Goal: Check status: Check status

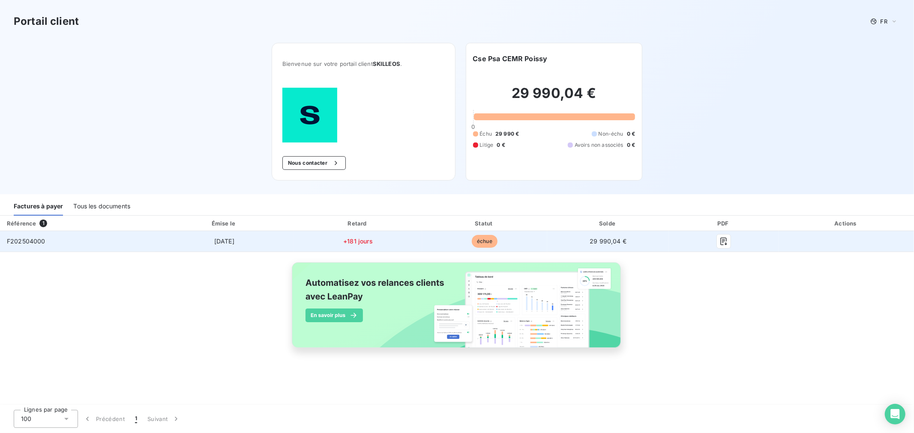
drag, startPoint x: 69, startPoint y: 193, endPoint x: 61, endPoint y: 191, distance: 8.4
click at [68, 231] on td "F202504000" at bounding box center [77, 241] width 155 height 21
click at [36, 238] on span "F202504000" at bounding box center [26, 241] width 39 height 7
click at [155, 231] on td "F202504000" at bounding box center [77, 241] width 155 height 21
click at [234, 238] on span "[DATE]" at bounding box center [224, 241] width 20 height 7
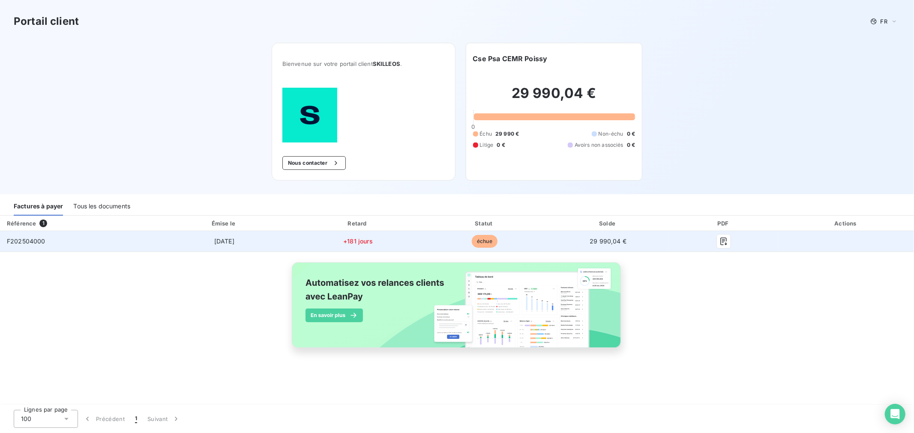
click at [348, 238] on span "+181 jours" at bounding box center [358, 241] width 30 height 7
click at [470, 231] on td "échue" at bounding box center [484, 241] width 125 height 21
click at [480, 235] on span "échue" at bounding box center [485, 241] width 26 height 13
click at [718, 235] on div at bounding box center [723, 242] width 96 height 14
click at [723, 235] on button "button" at bounding box center [724, 242] width 14 height 14
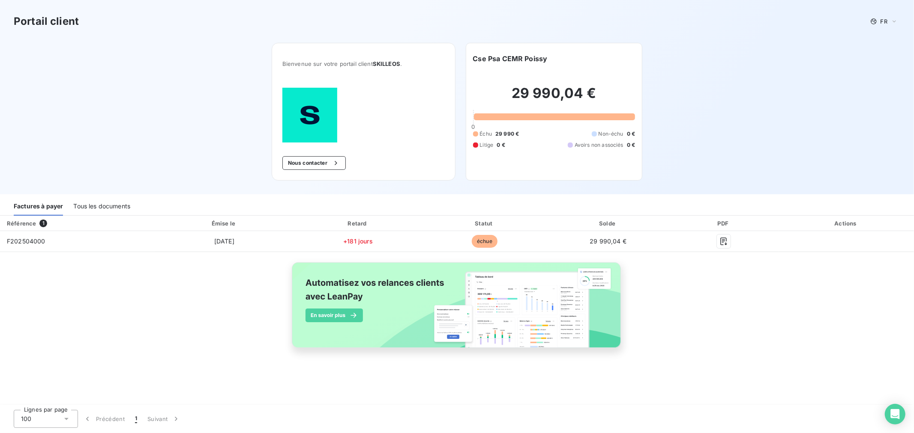
click at [66, 48] on div "Portail client FR Bienvenue sur votre portail client SKILLEOS . Nous contacter …" at bounding box center [457, 97] width 914 height 194
